Goal: Information Seeking & Learning: Learn about a topic

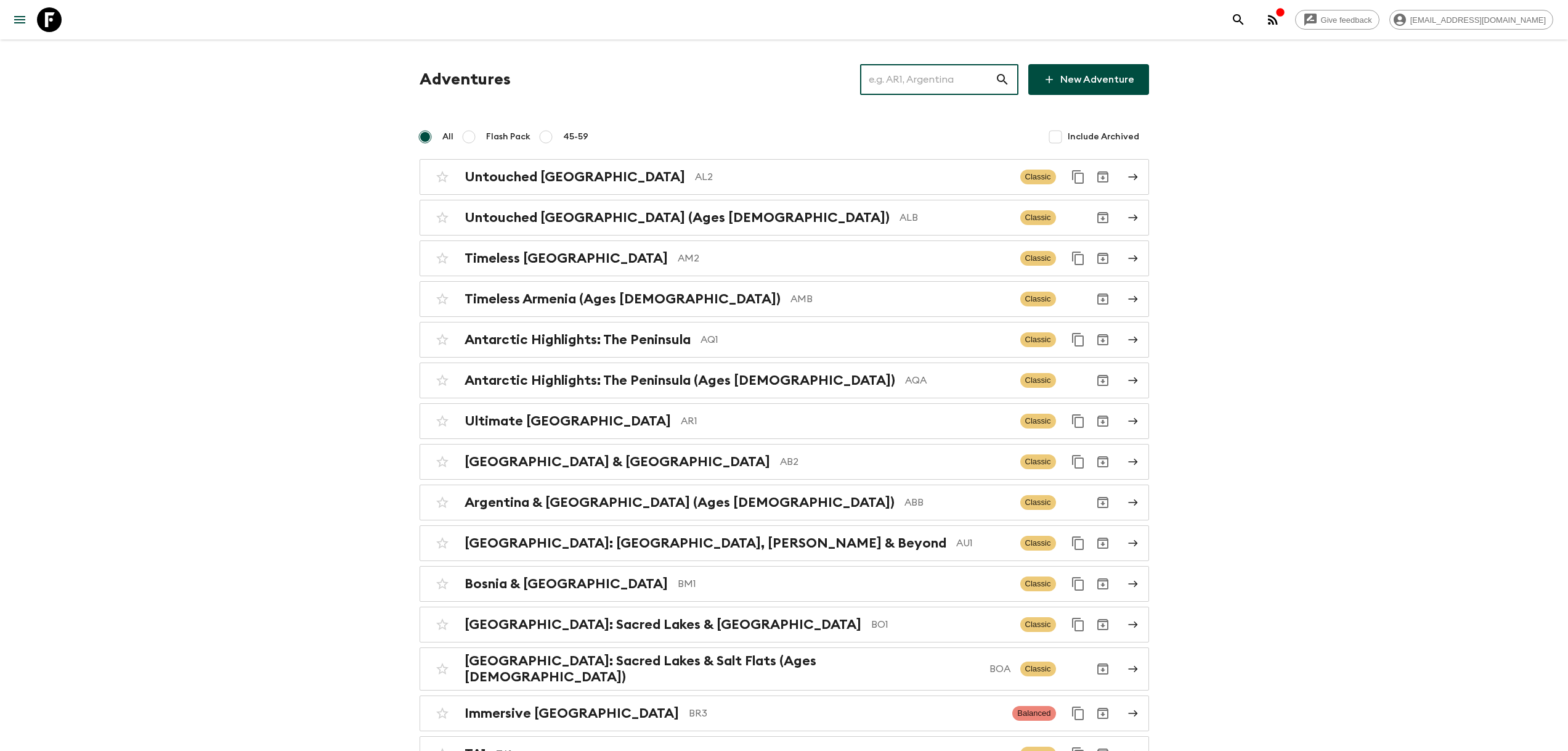
click at [950, 71] on input "text" at bounding box center [927, 79] width 135 height 35
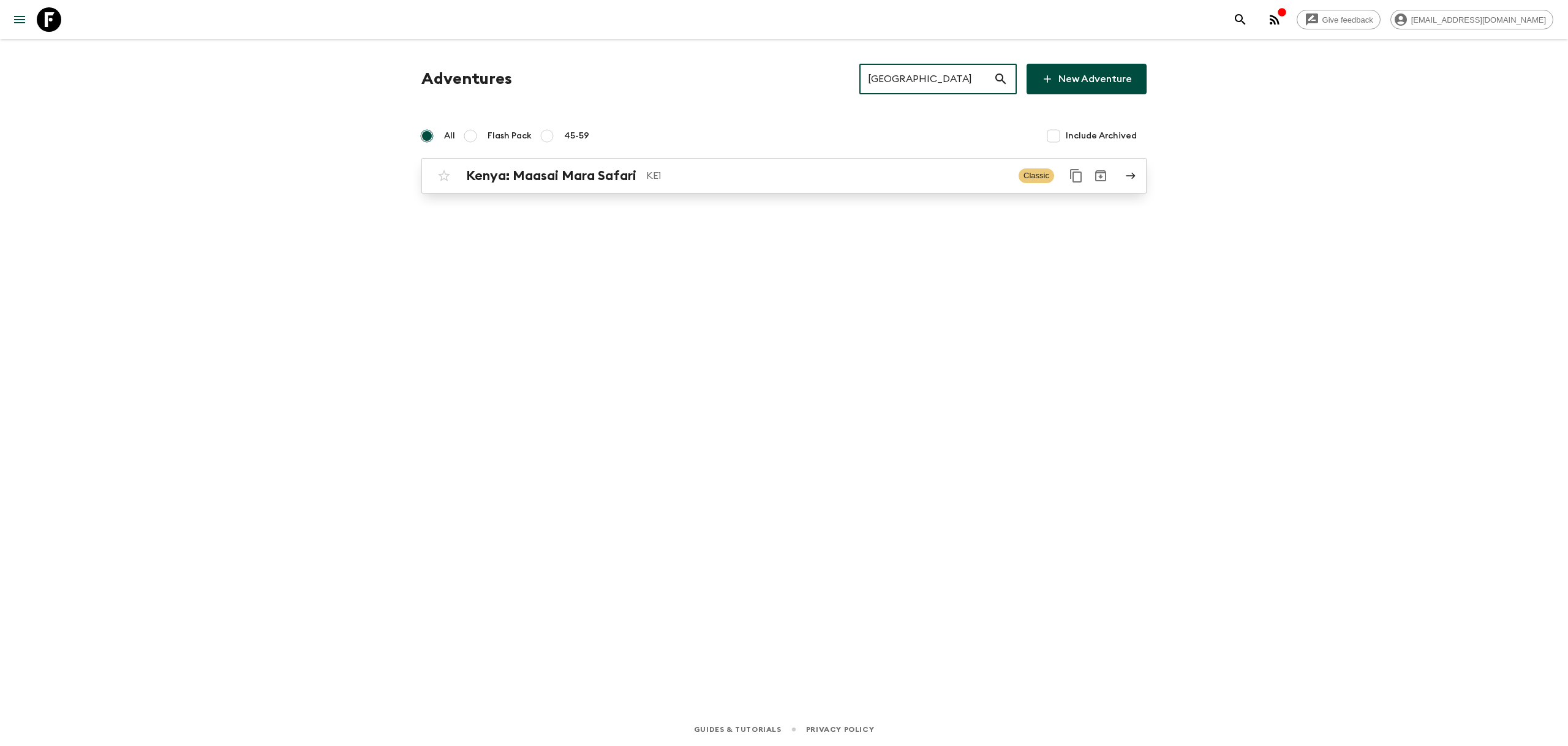
type input "[GEOGRAPHIC_DATA]"
click at [625, 183] on h2 "Kenya: Maasai Mara Safari" at bounding box center [551, 176] width 170 height 16
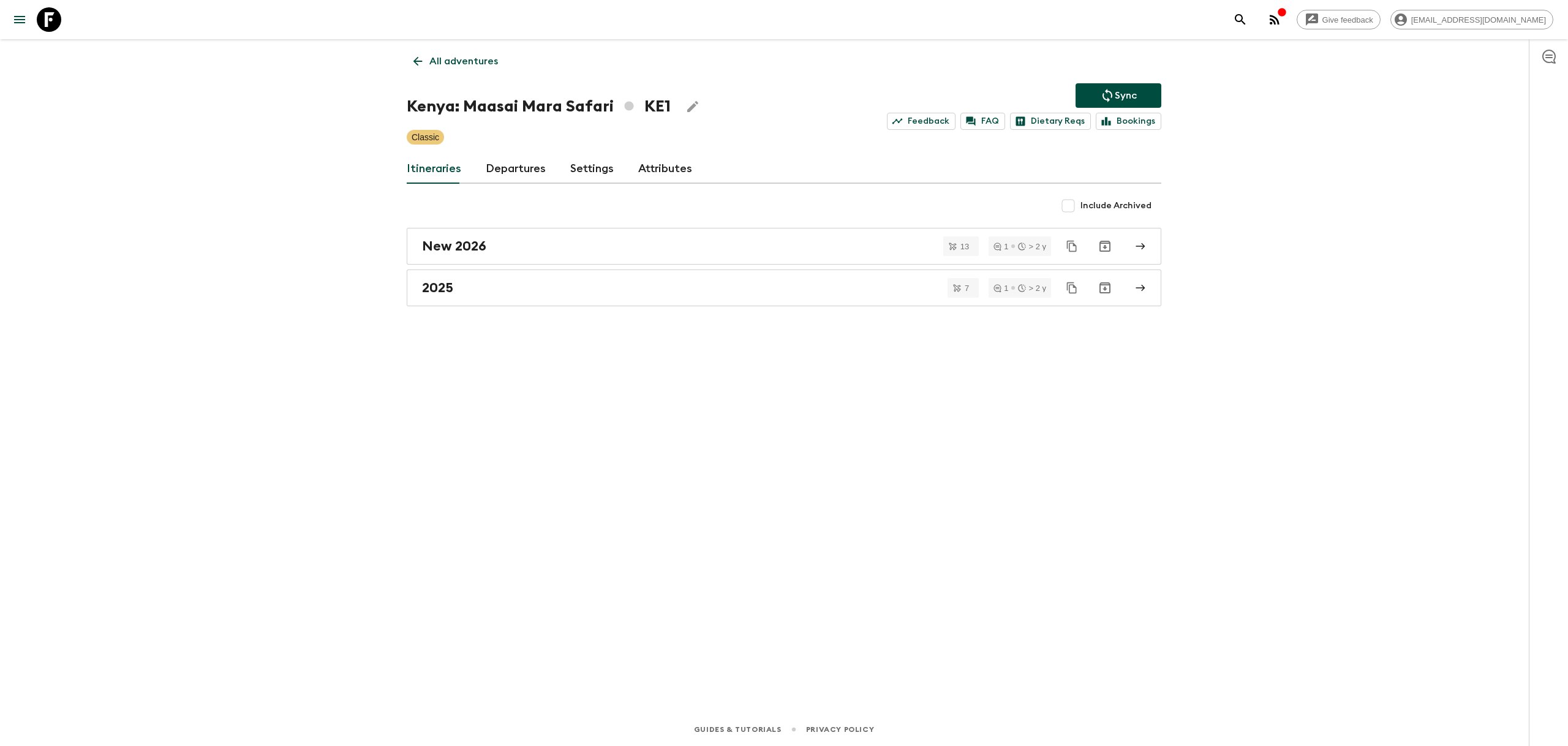
click at [518, 170] on link "Departures" at bounding box center [516, 169] width 60 height 30
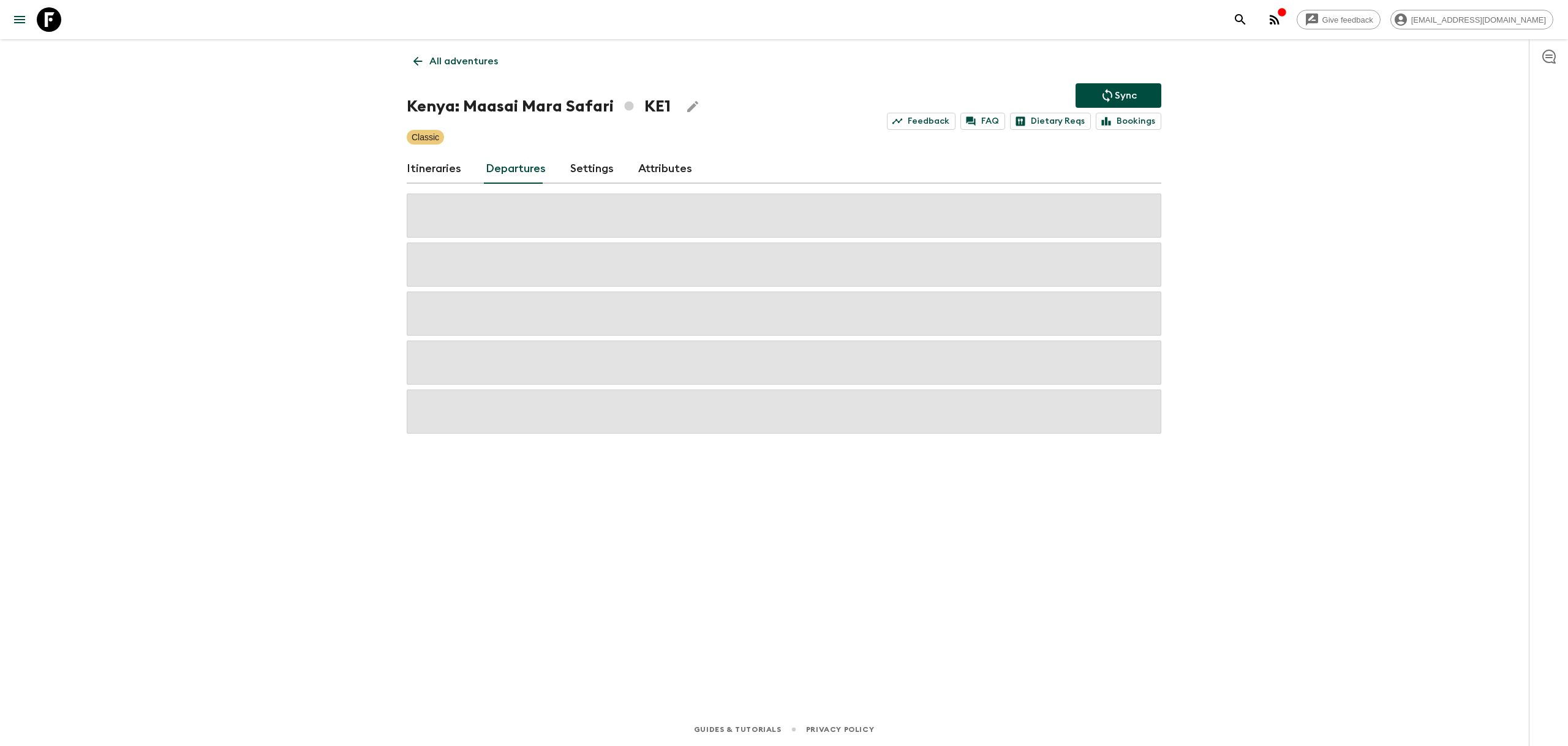
click at [443, 170] on link "Itineraries" at bounding box center [434, 169] width 55 height 30
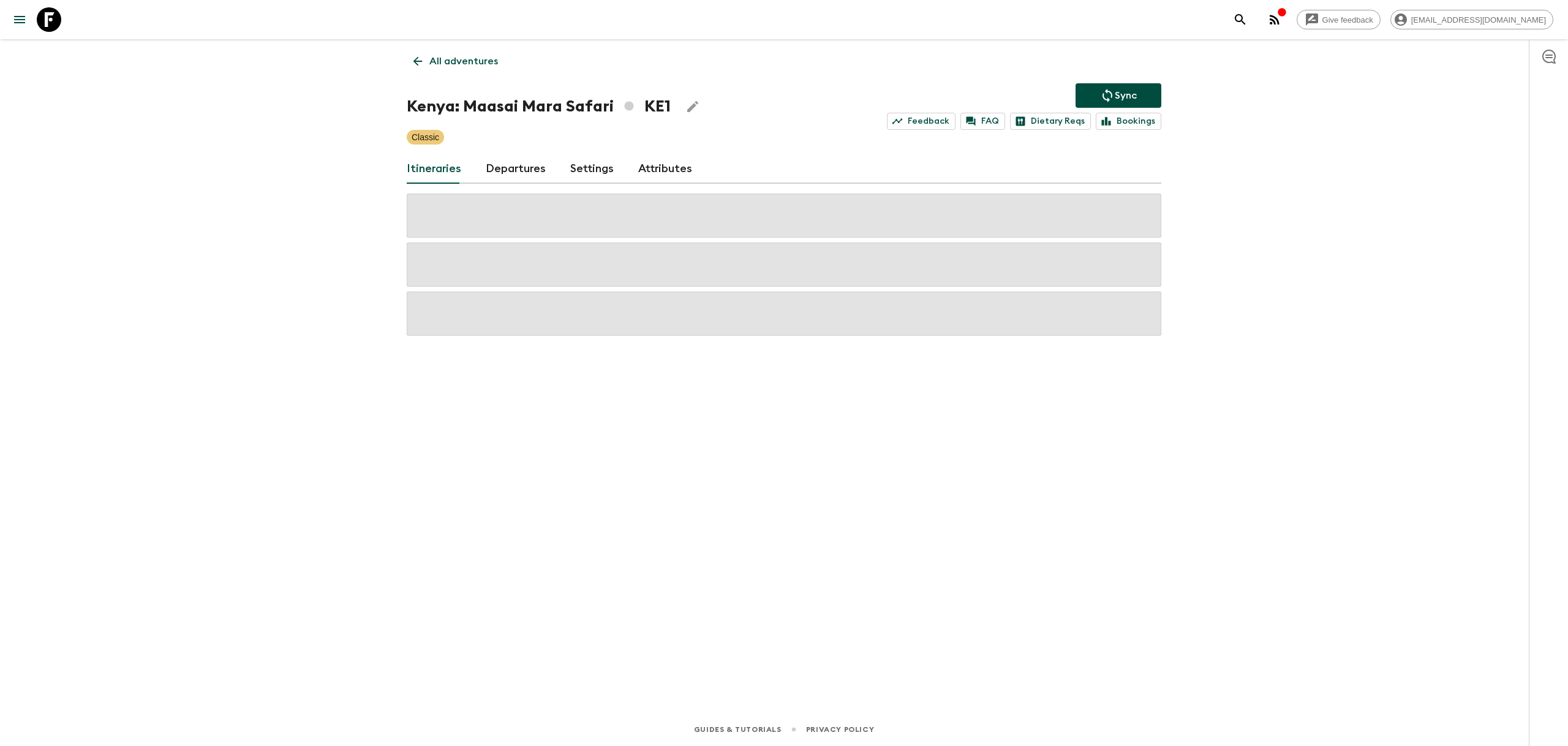
click at [580, 469] on div "All adventures Kenya: Maasai Mara Safari KE1 Sync Feedback FAQ Dietary Reqs Boo…" at bounding box center [784, 359] width 784 height 639
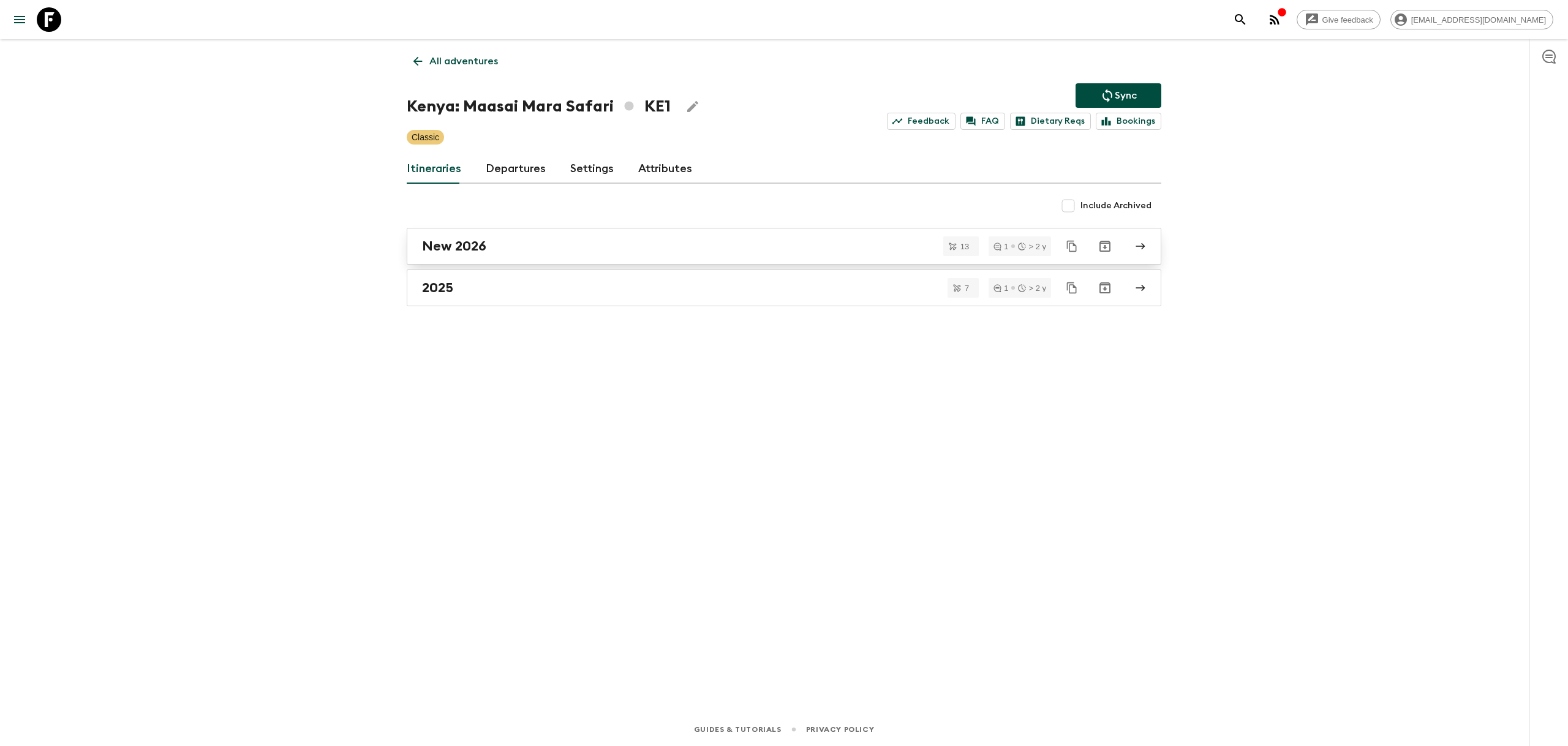
click at [506, 245] on div "New 2026" at bounding box center [772, 247] width 700 height 16
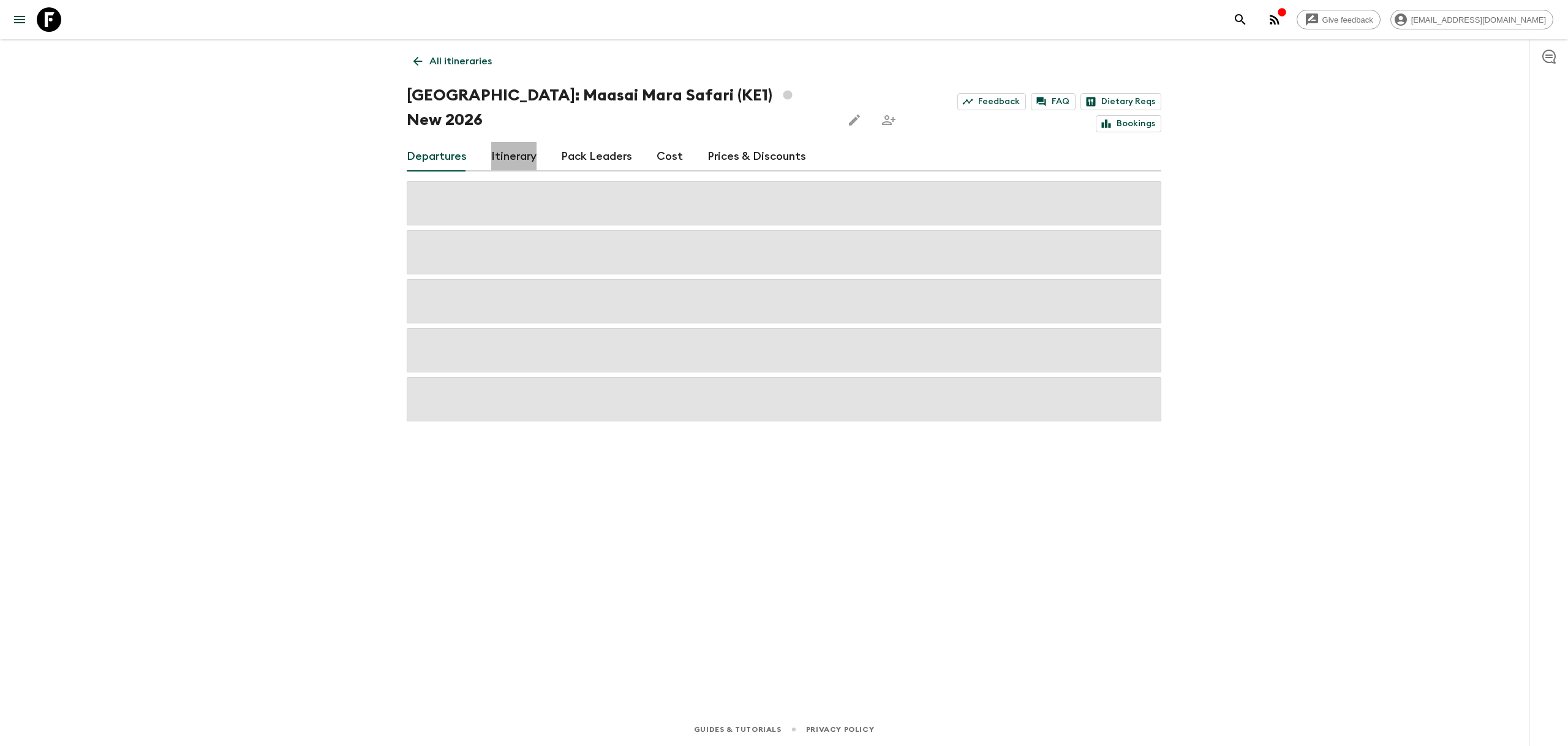
click at [521, 142] on link "Itinerary" at bounding box center [513, 157] width 45 height 30
